Goal: Navigation & Orientation: Find specific page/section

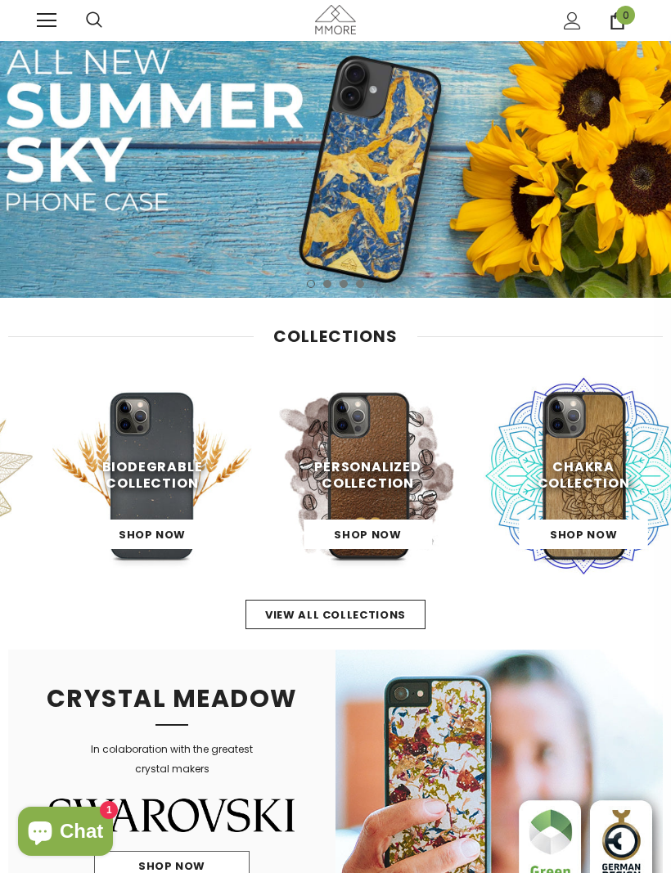
scroll to position [0, 367]
click at [55, 27] on link at bounding box center [47, 21] width 20 height 20
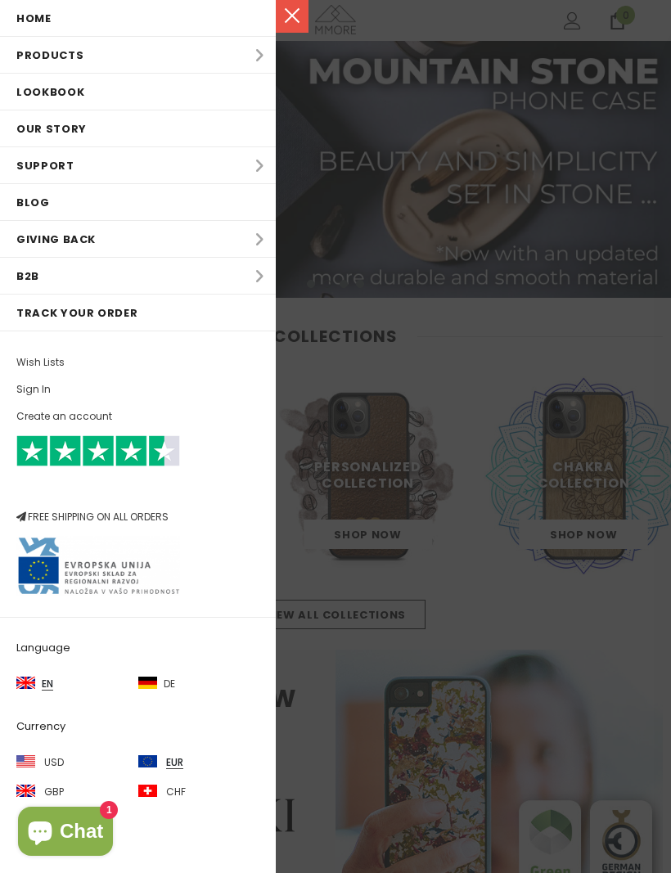
click at [38, 54] on li "Products Products All Products All Collections BUNDLES Organic Collection Wood …" at bounding box center [138, 55] width 276 height 37
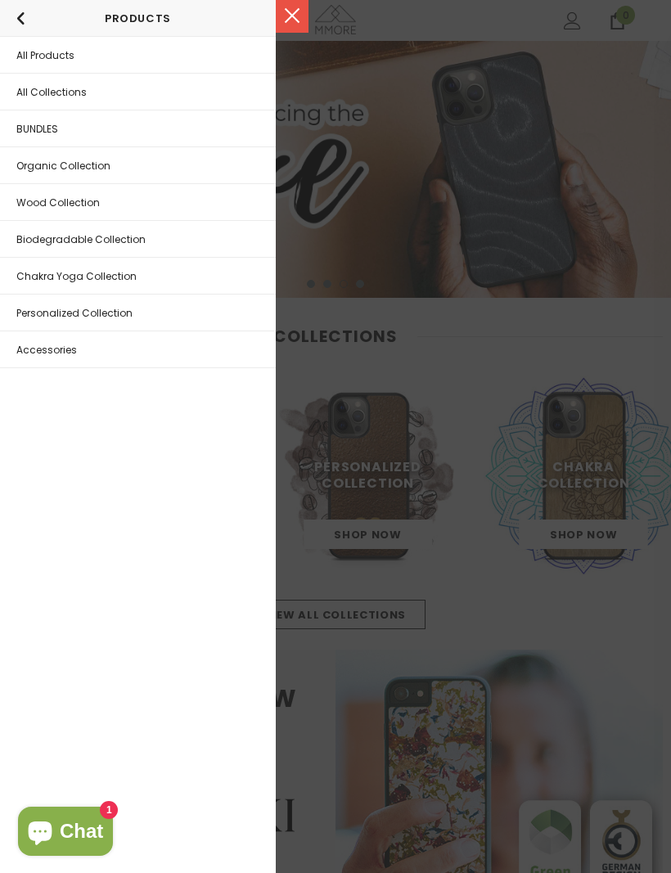
click at [33, 172] on span "Organic Collection" at bounding box center [63, 166] width 94 height 14
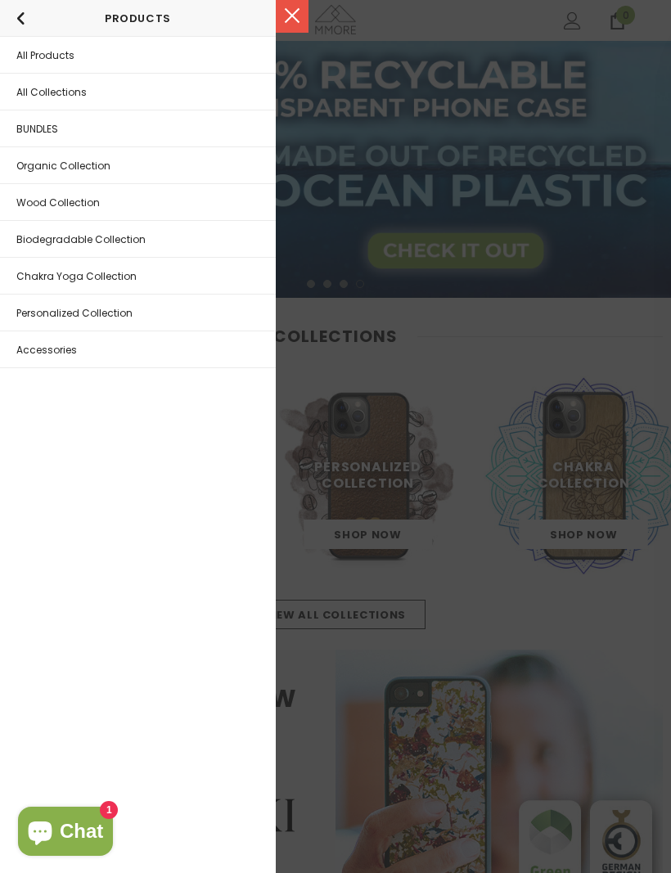
click at [34, 241] on span "Biodegradable Collection" at bounding box center [80, 239] width 129 height 14
